Goal: Find specific page/section: Find specific page/section

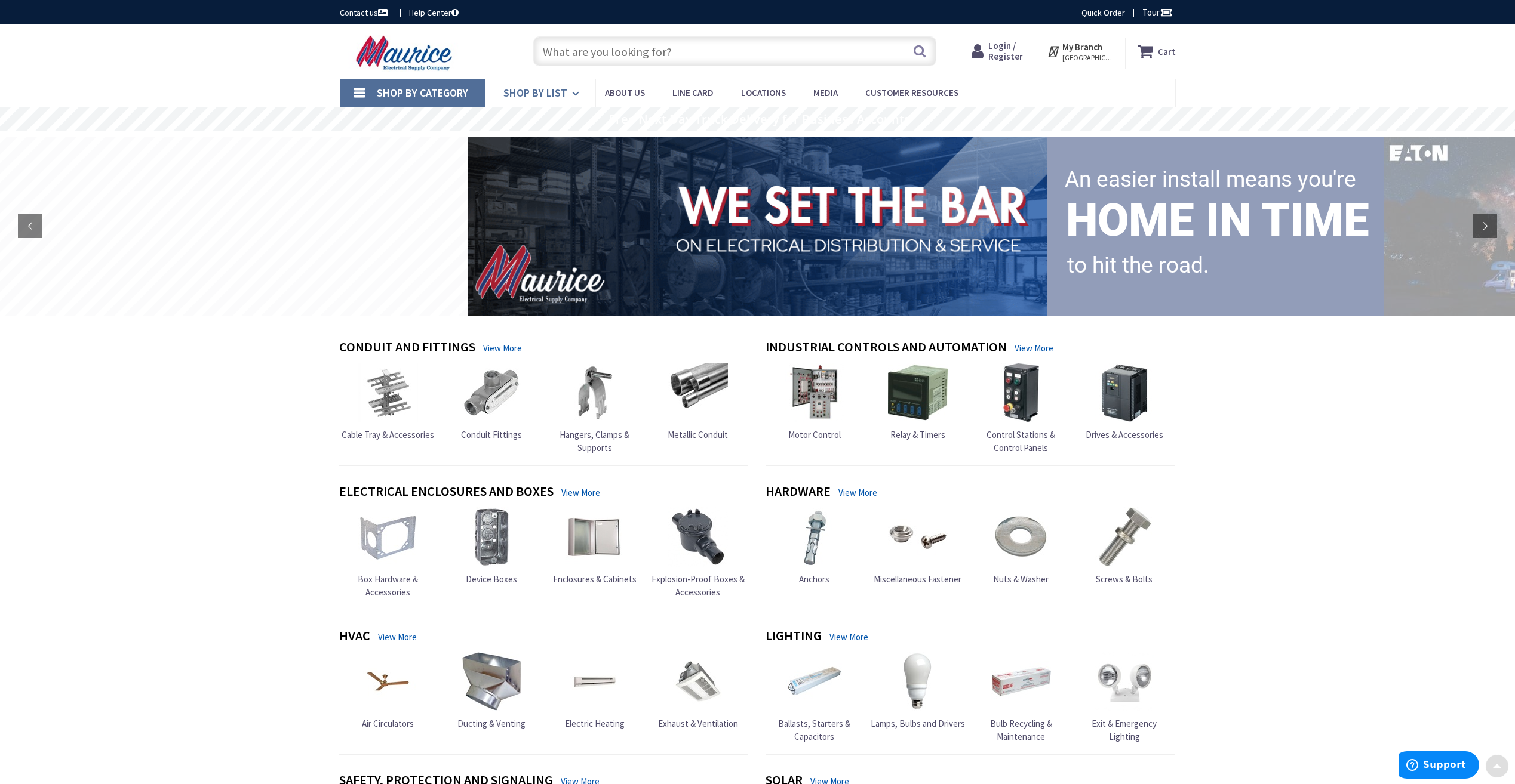
click at [581, 95] on icon at bounding box center [578, 93] width 11 height 26
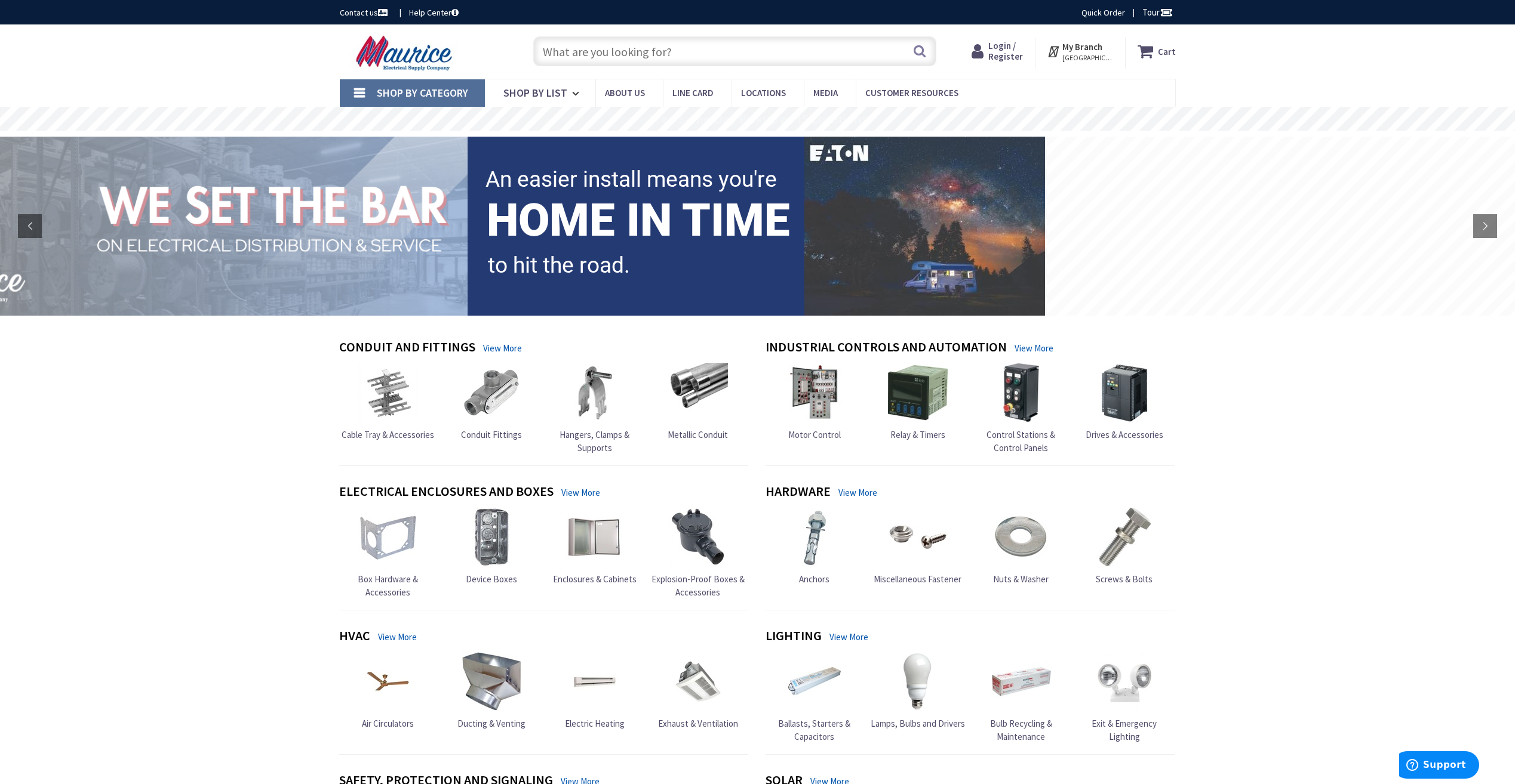
click at [365, 86] on link "Shop By Category" at bounding box center [412, 93] width 145 height 27
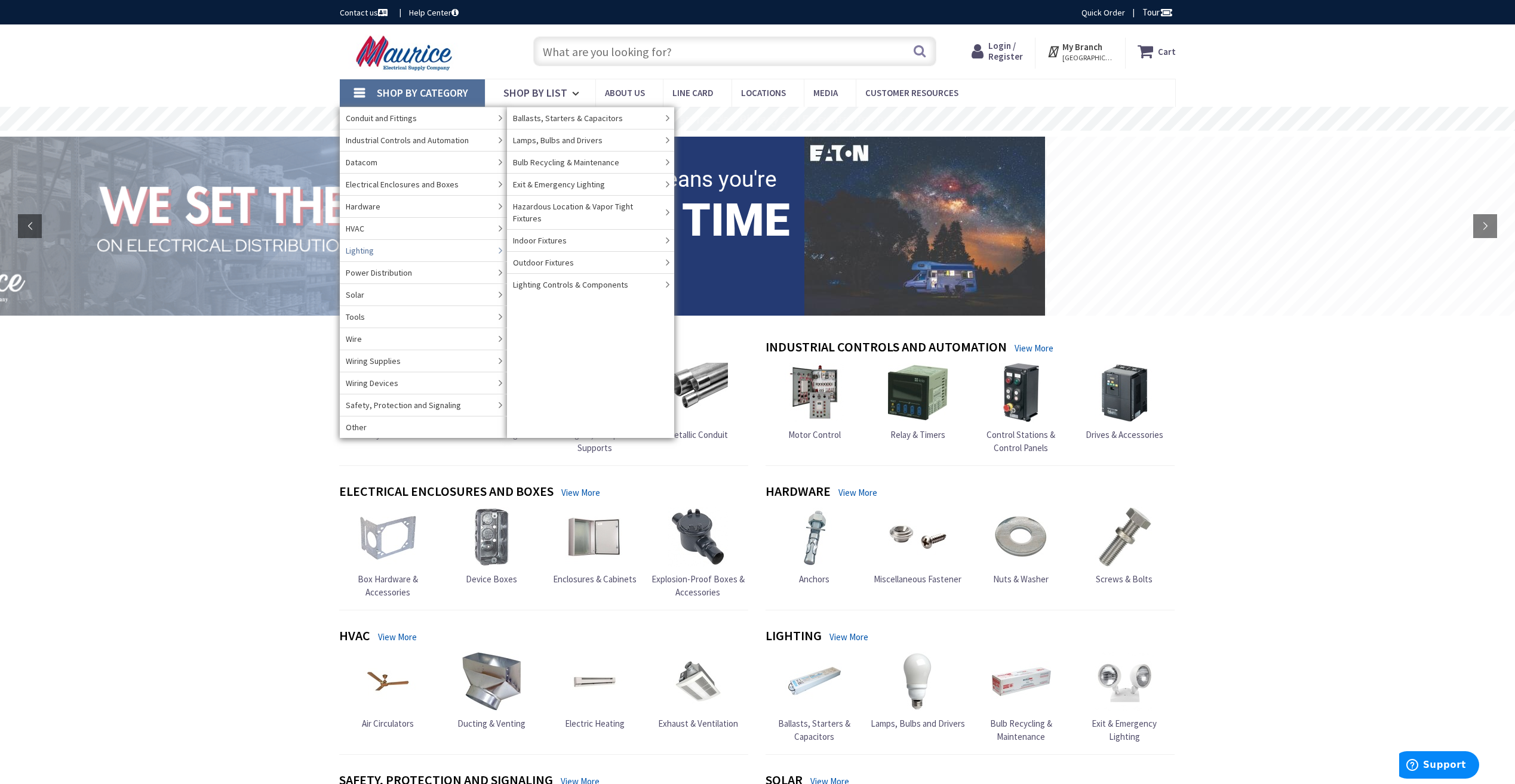
click at [486, 250] on link "Lighting" at bounding box center [423, 251] width 167 height 22
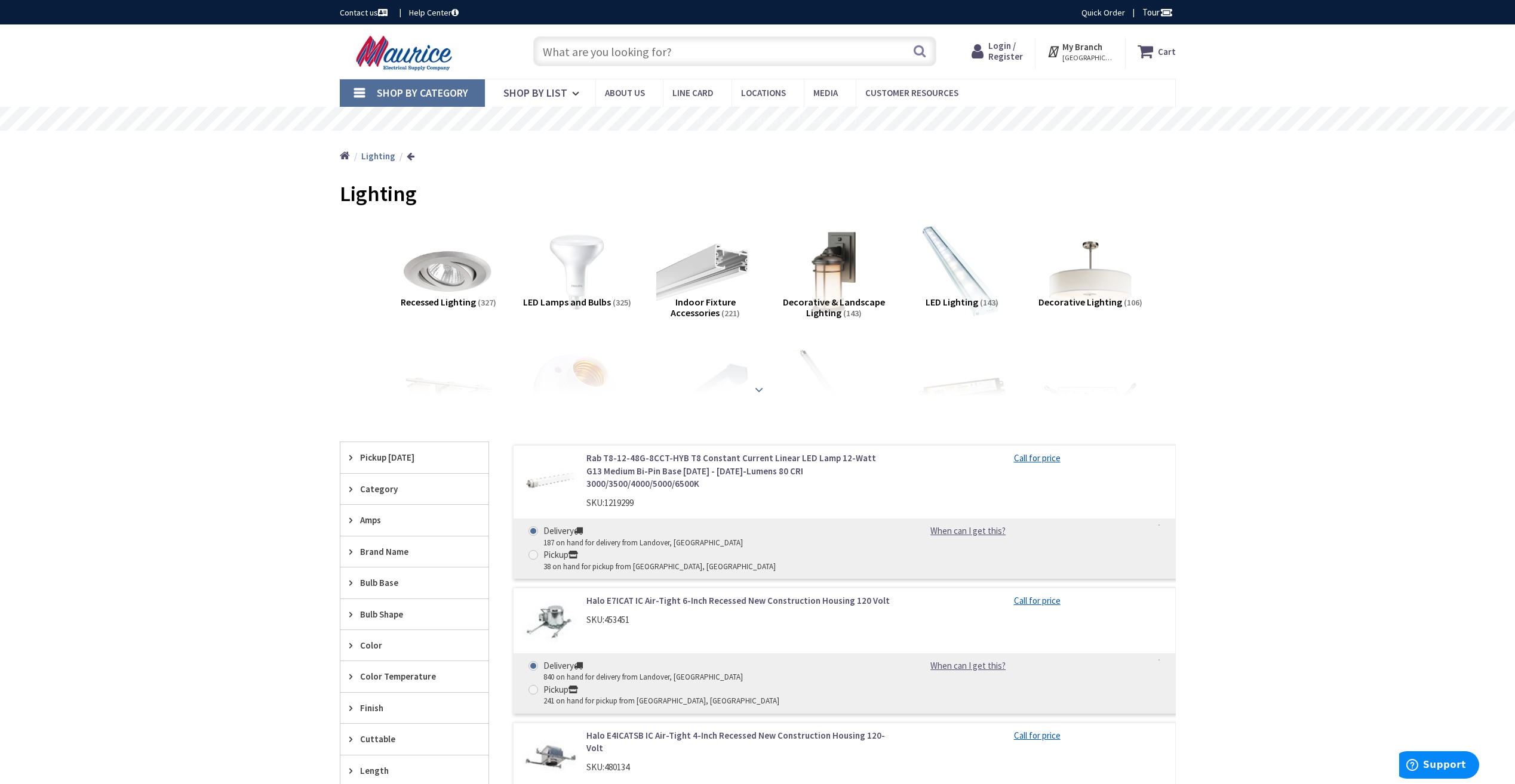
click at [758, 385] on strong at bounding box center [759, 390] width 14 height 13
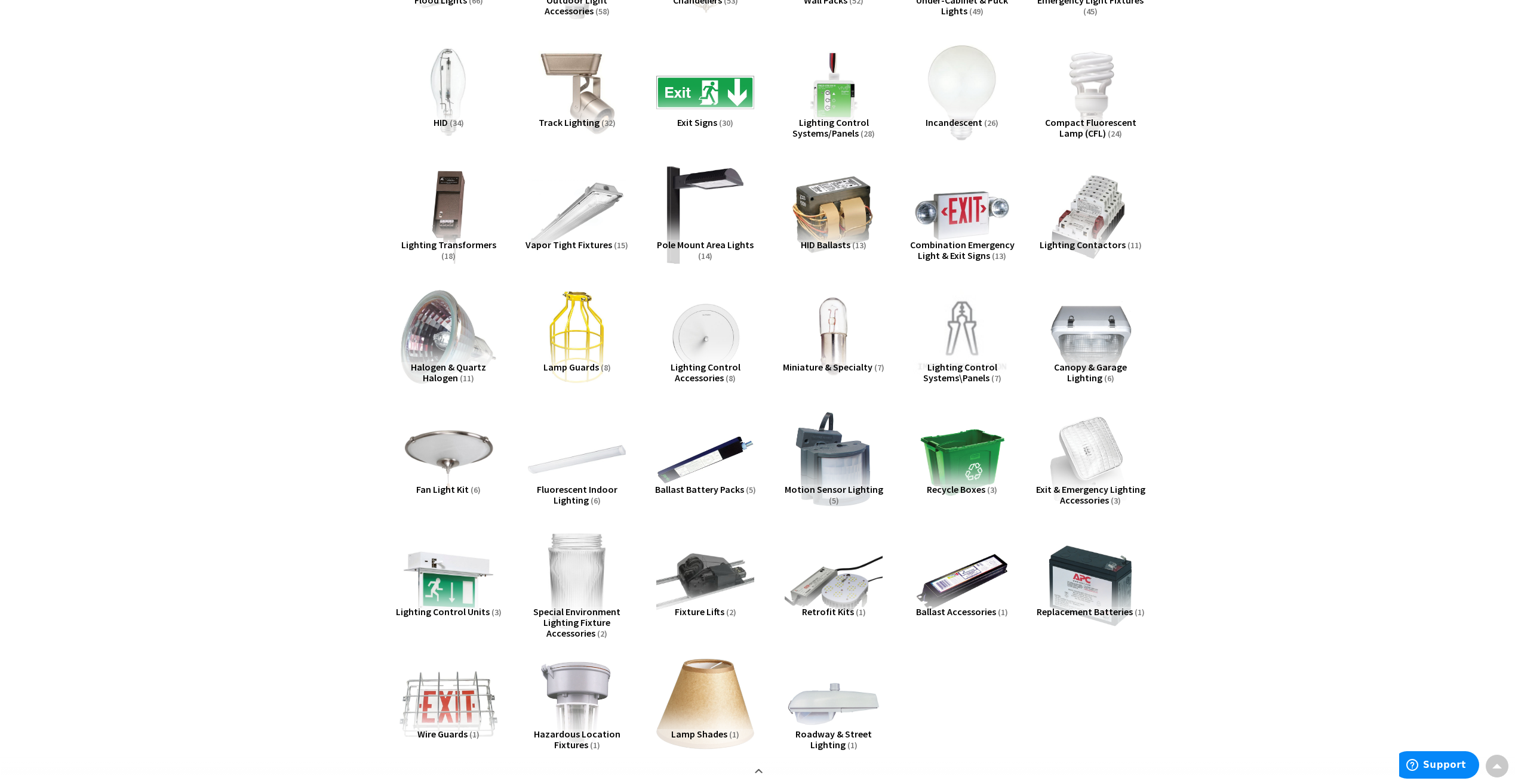
scroll to position [597, 0]
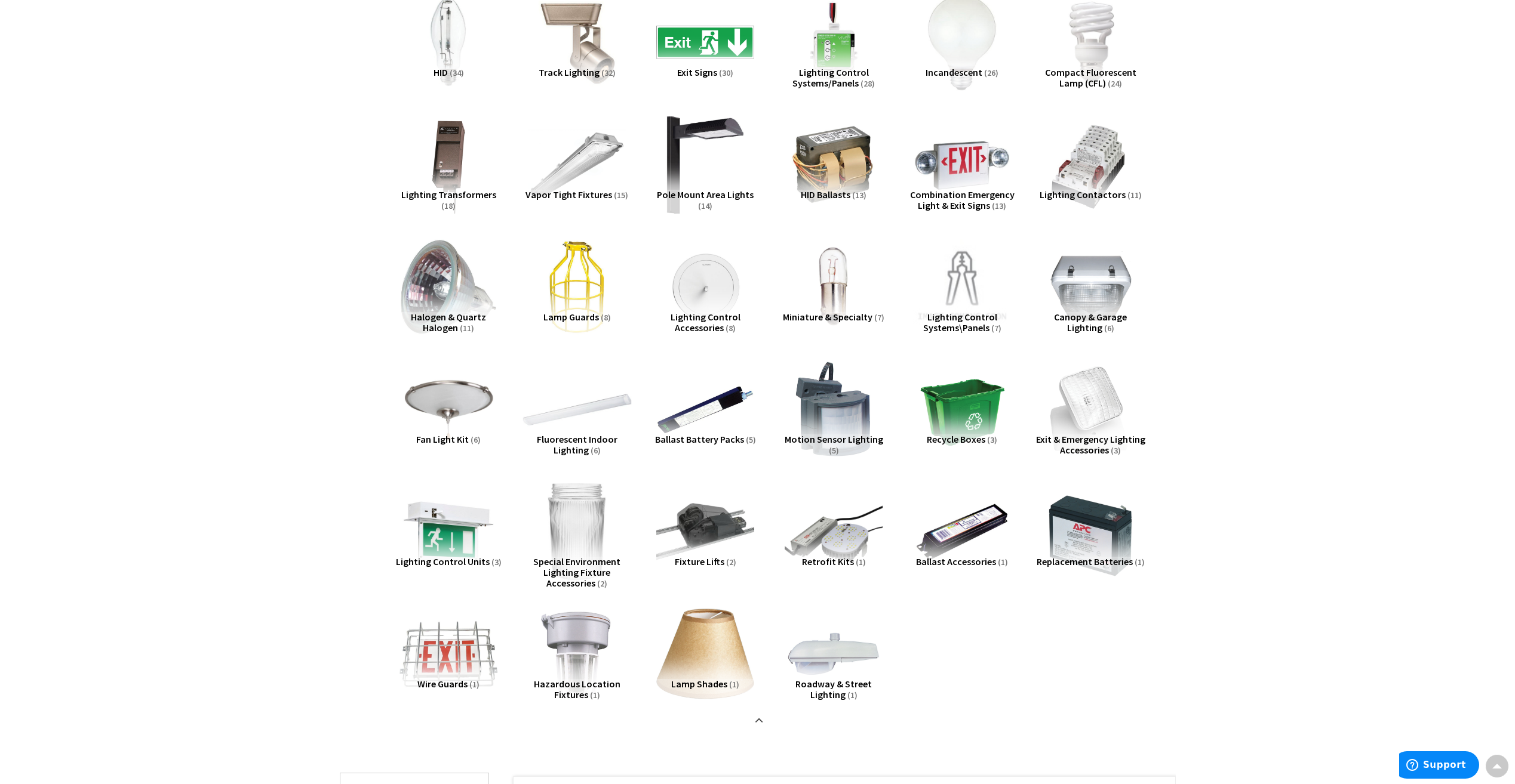
click at [595, 401] on img at bounding box center [577, 409] width 108 height 108
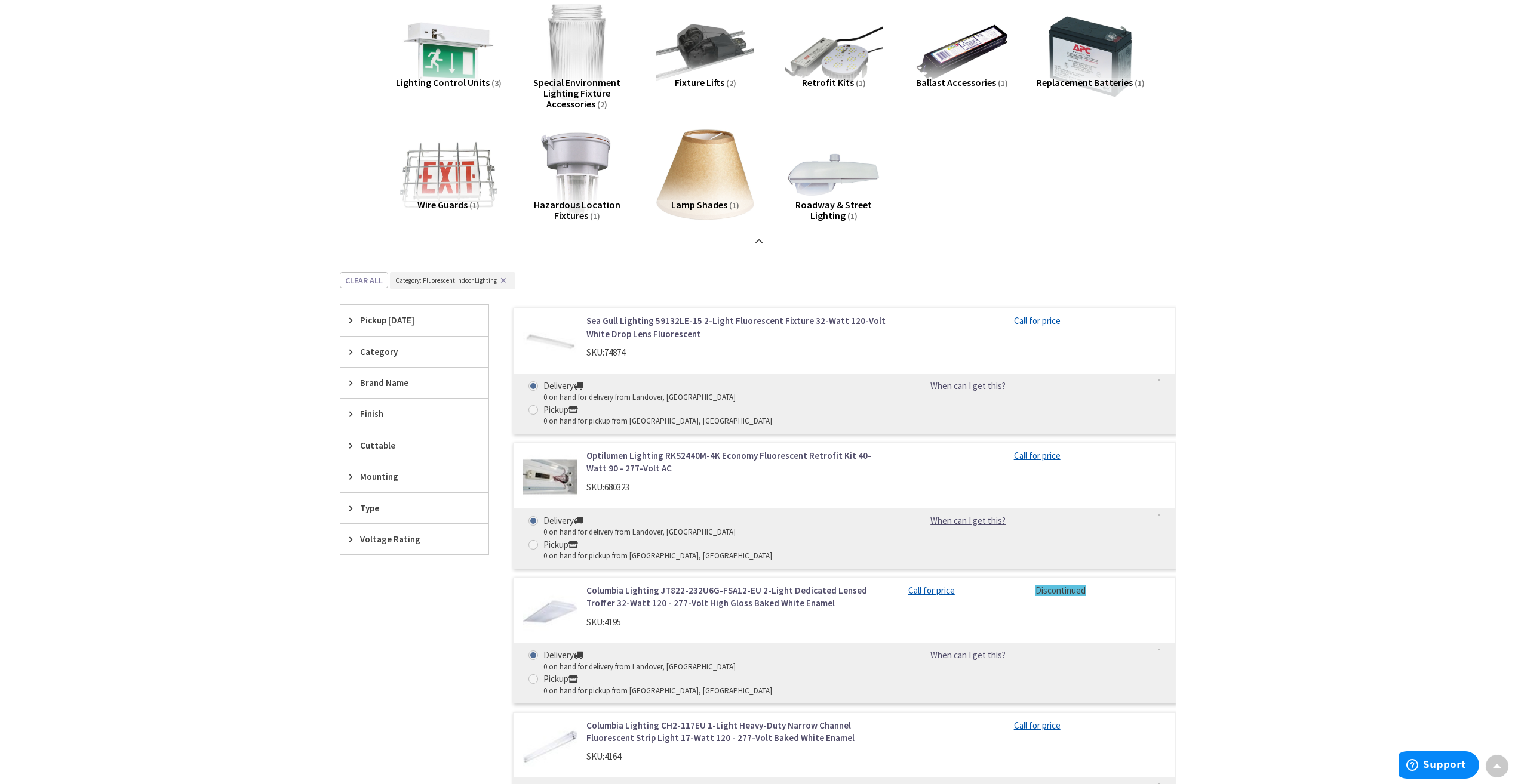
scroll to position [1050, 0]
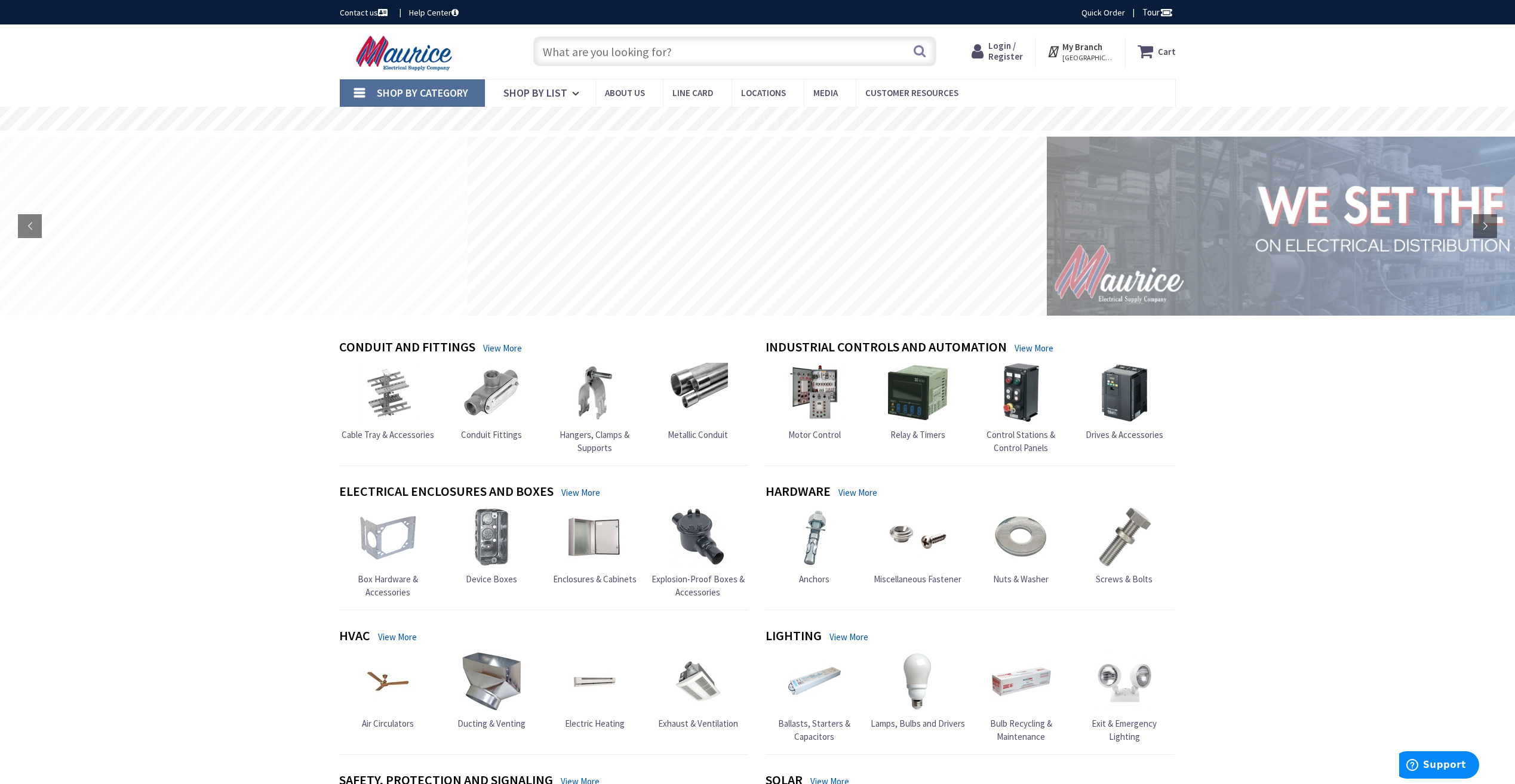
click at [376, 88] on link "Shop By Category" at bounding box center [412, 93] width 145 height 27
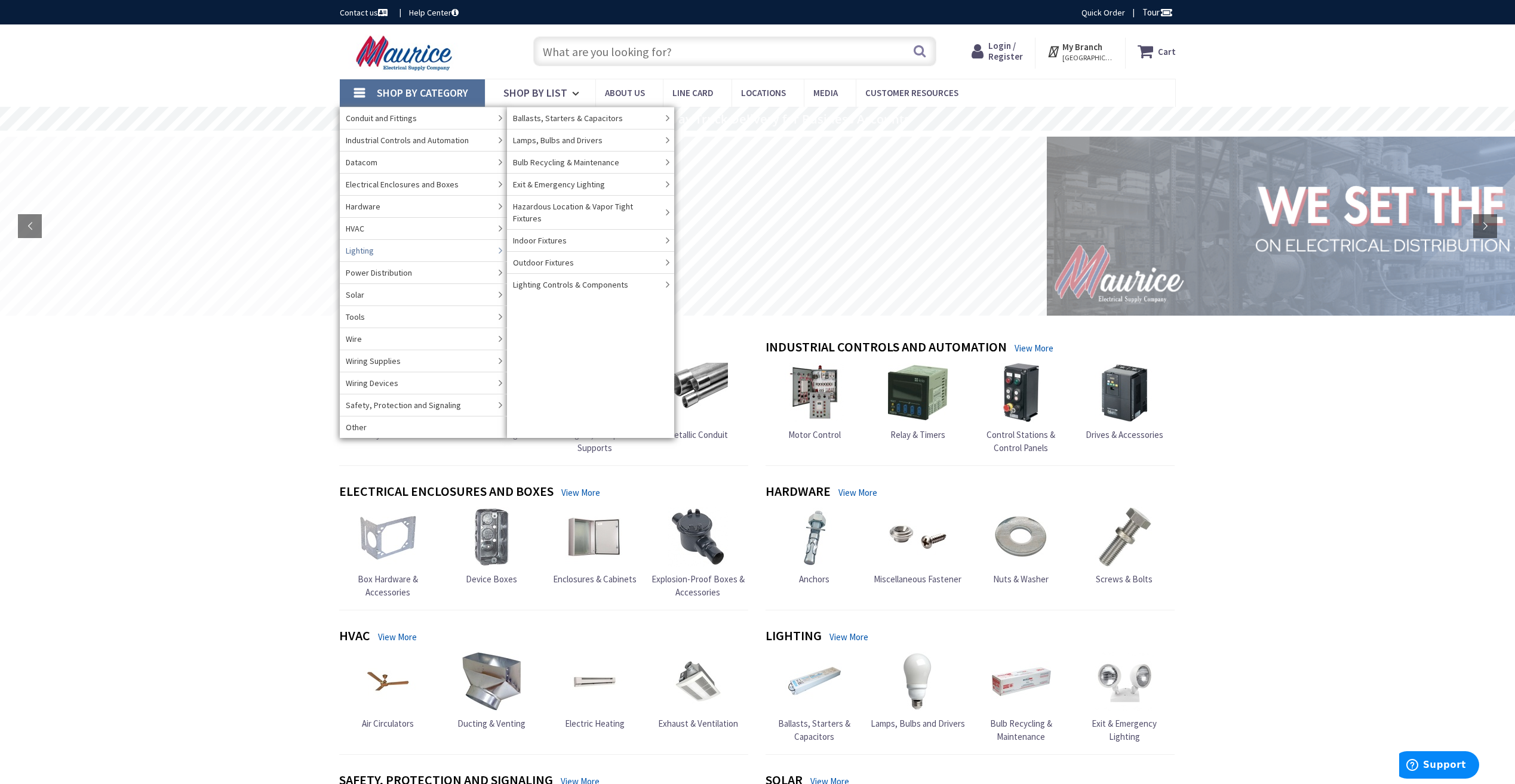
click at [412, 247] on link "Lighting" at bounding box center [423, 251] width 167 height 22
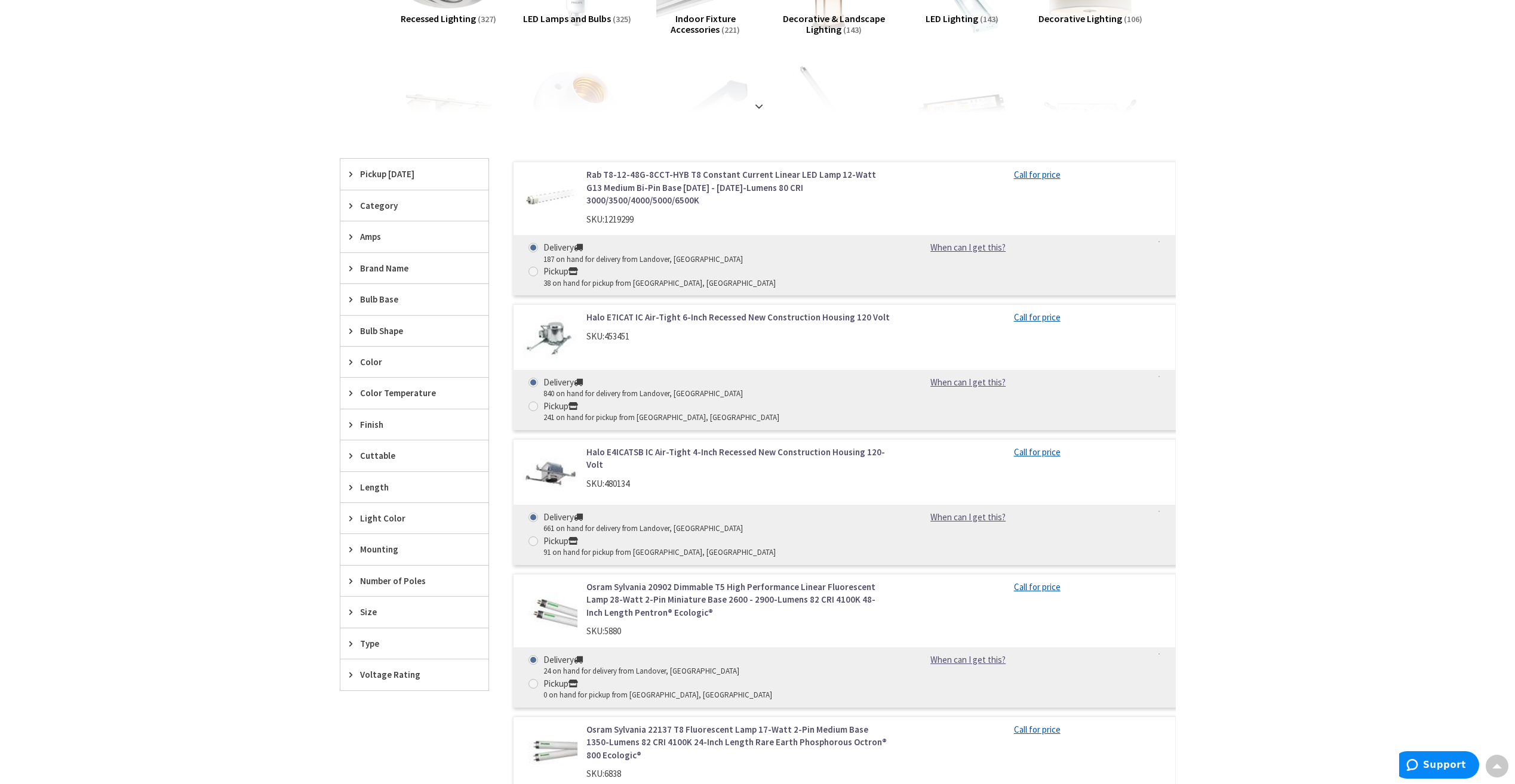
scroll to position [358, 0]
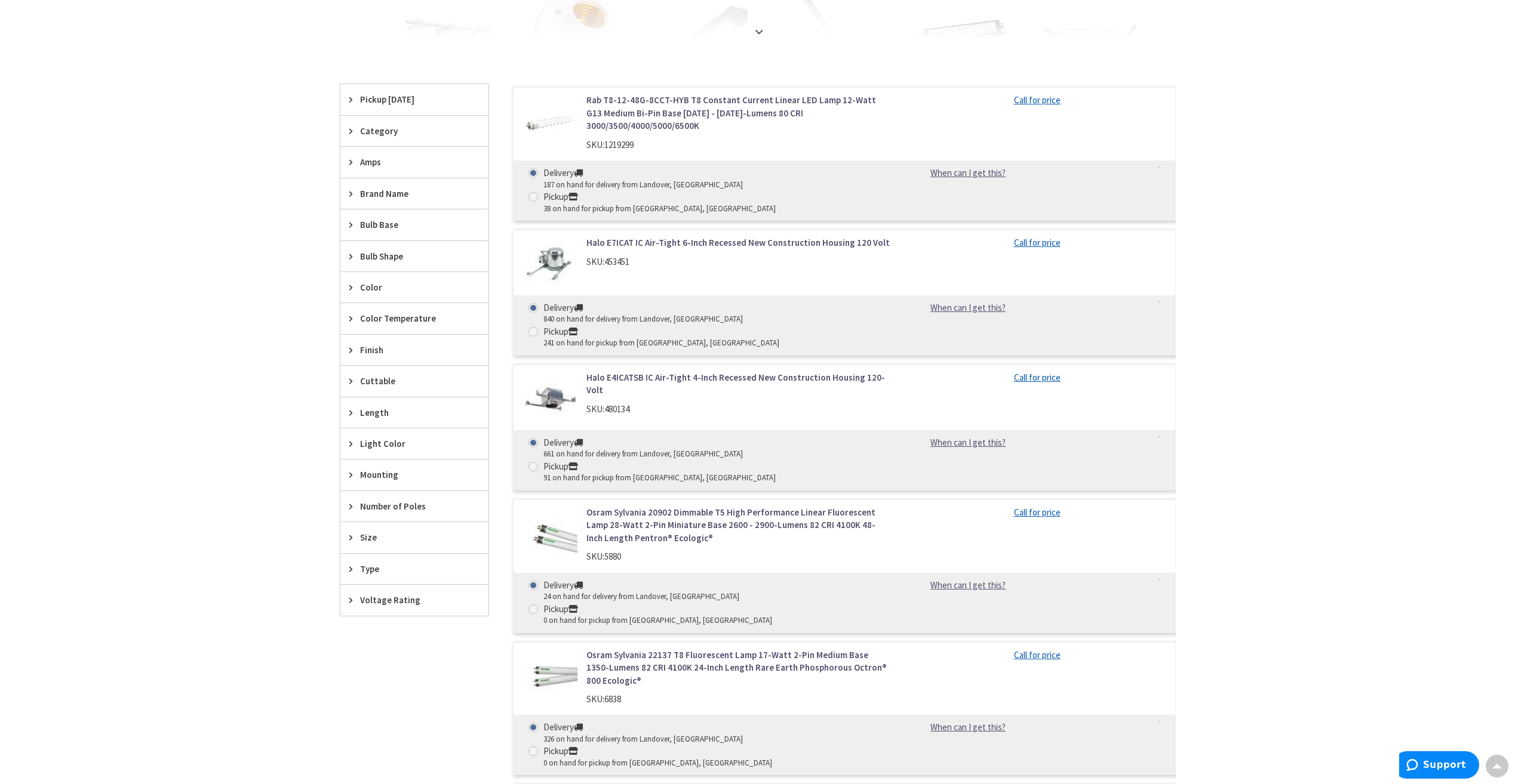
click at [398, 202] on div "Brand Name" at bounding box center [414, 193] width 148 height 31
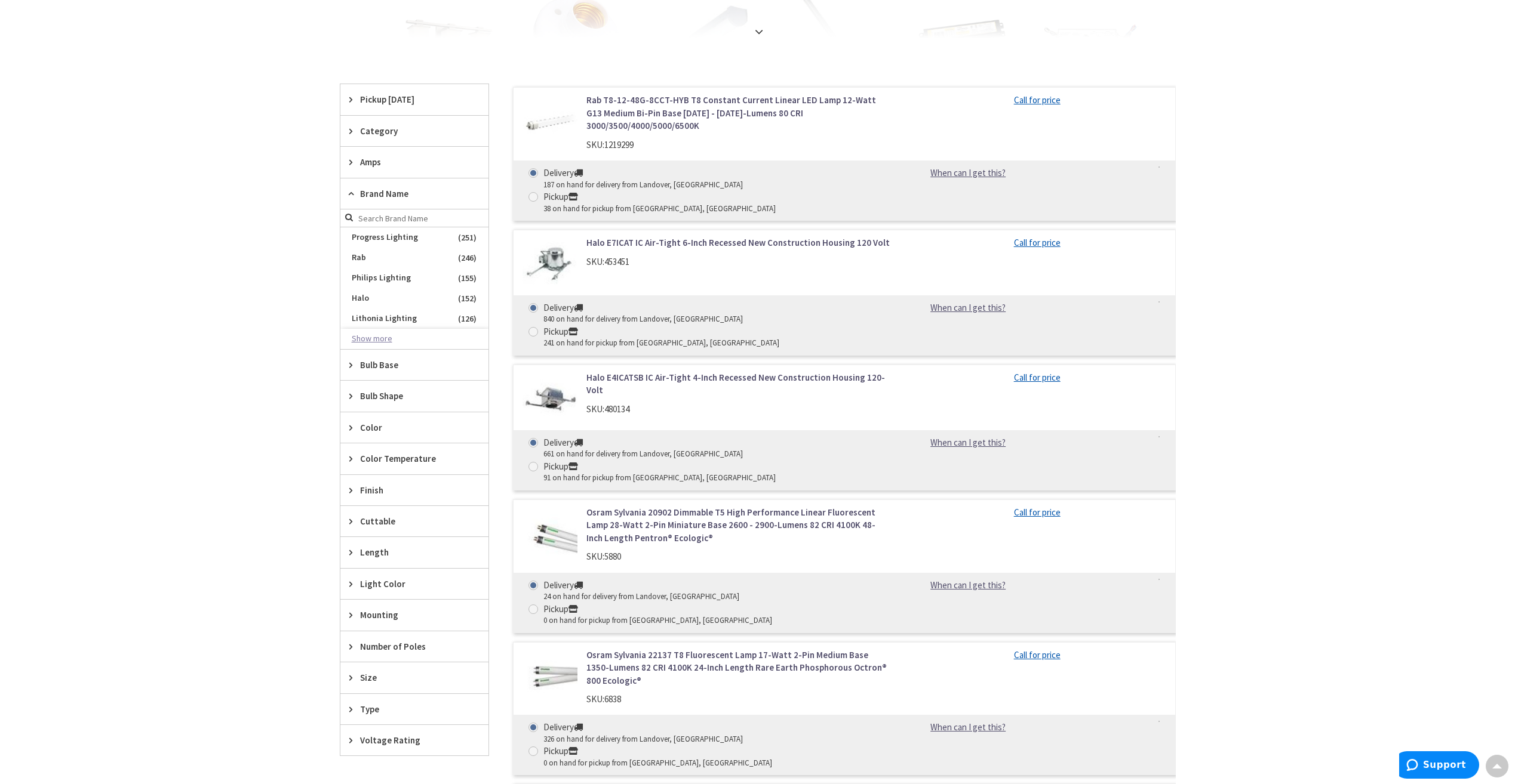
click at [382, 335] on button "Show more" at bounding box center [414, 339] width 148 height 20
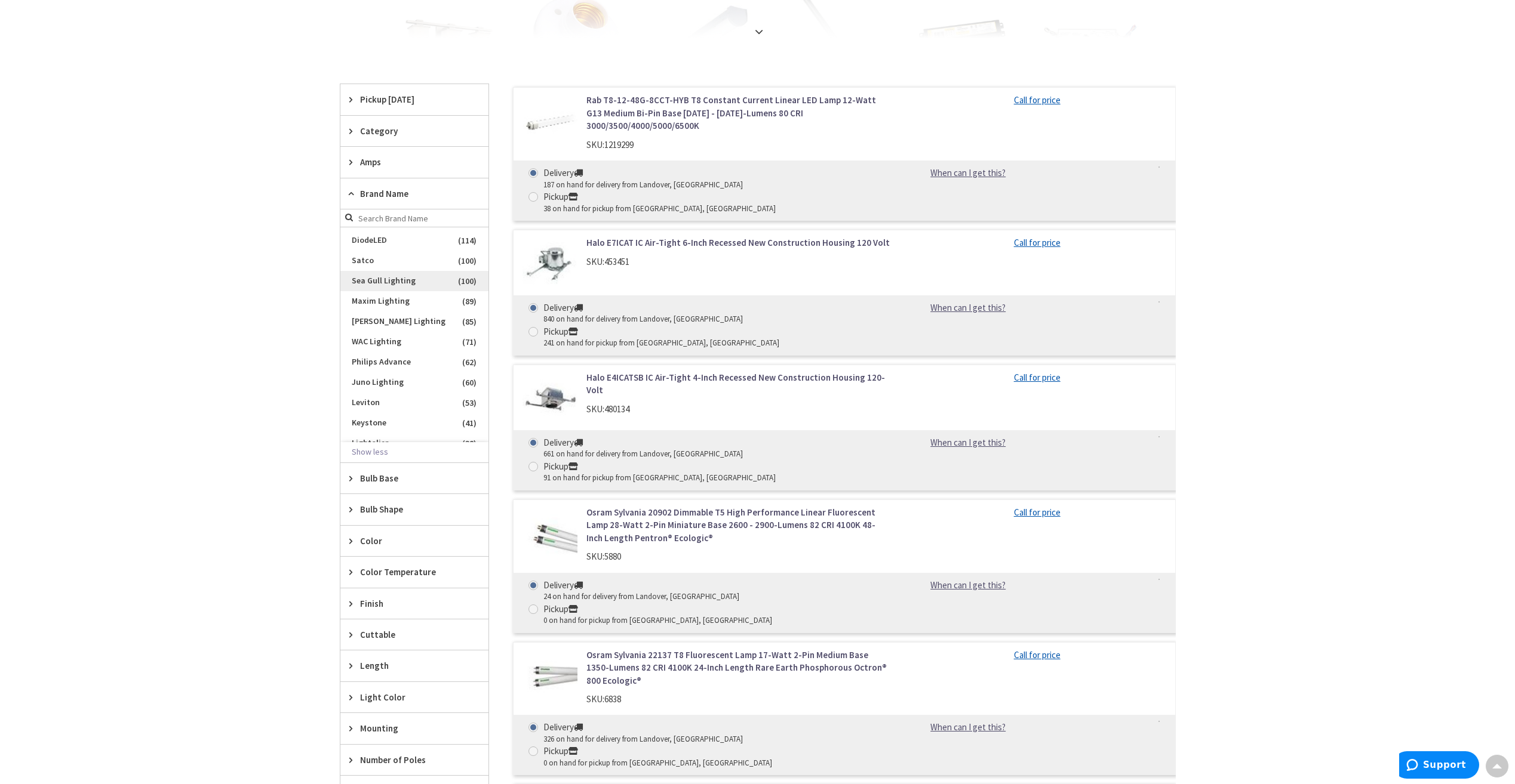
scroll to position [119, 0]
click at [396, 218] on input "search" at bounding box center [414, 218] width 148 height 18
type input "S"
type input "L"
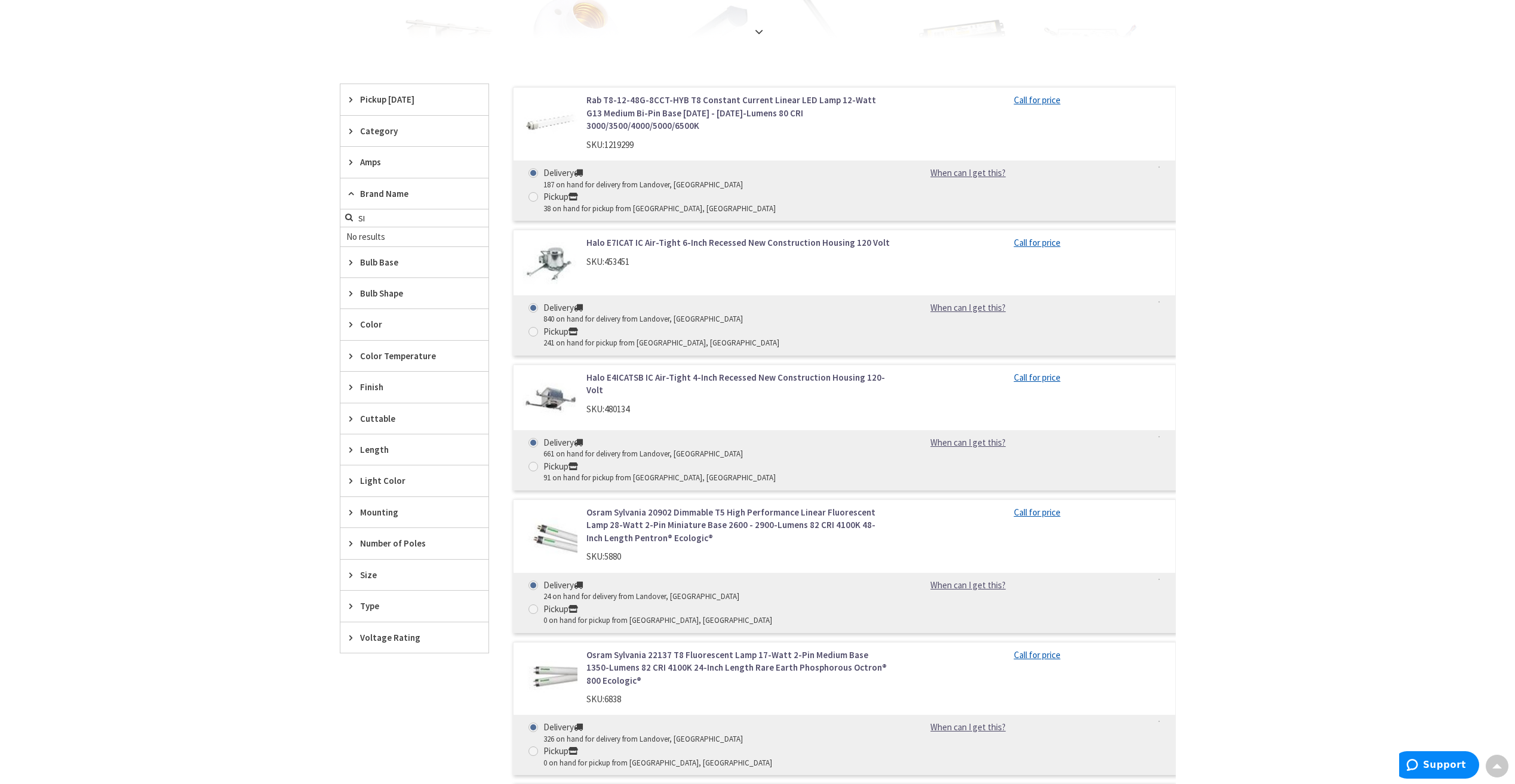
type input "S"
type input "T"
